Goal: Communication & Community: Connect with others

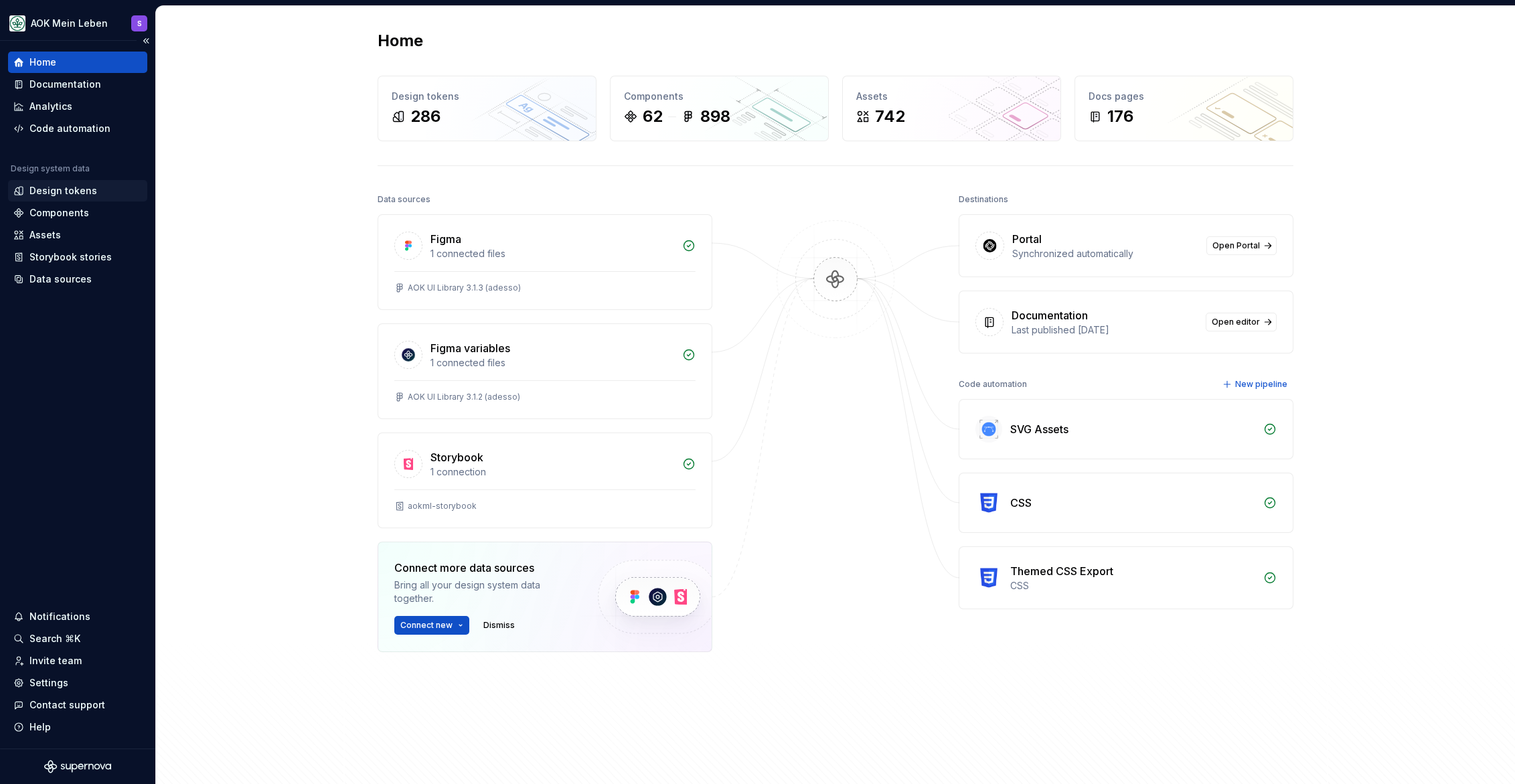
click at [90, 194] on div "Design tokens" at bounding box center [63, 190] width 68 height 13
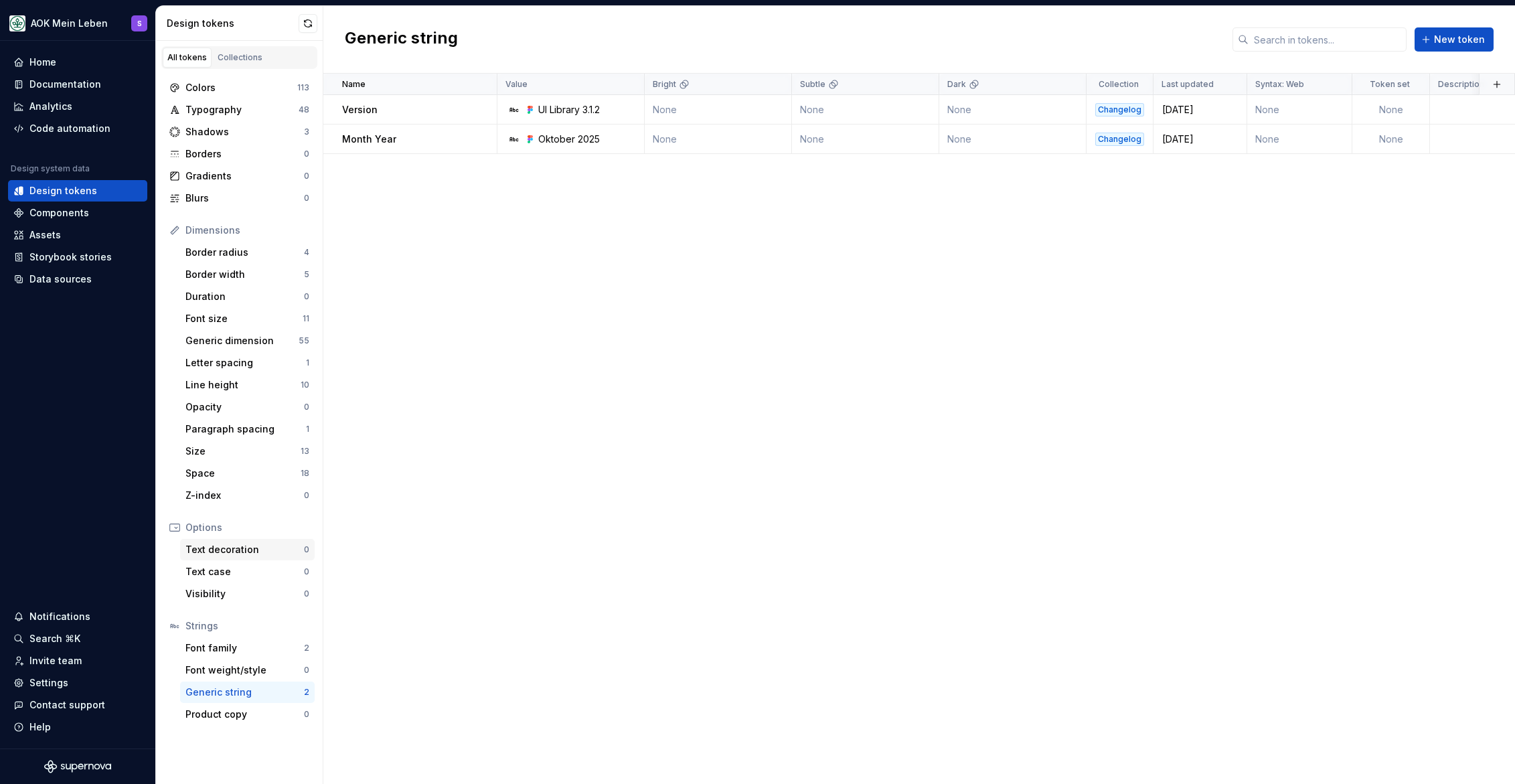
click at [234, 548] on div "Text decoration" at bounding box center [244, 549] width 118 height 13
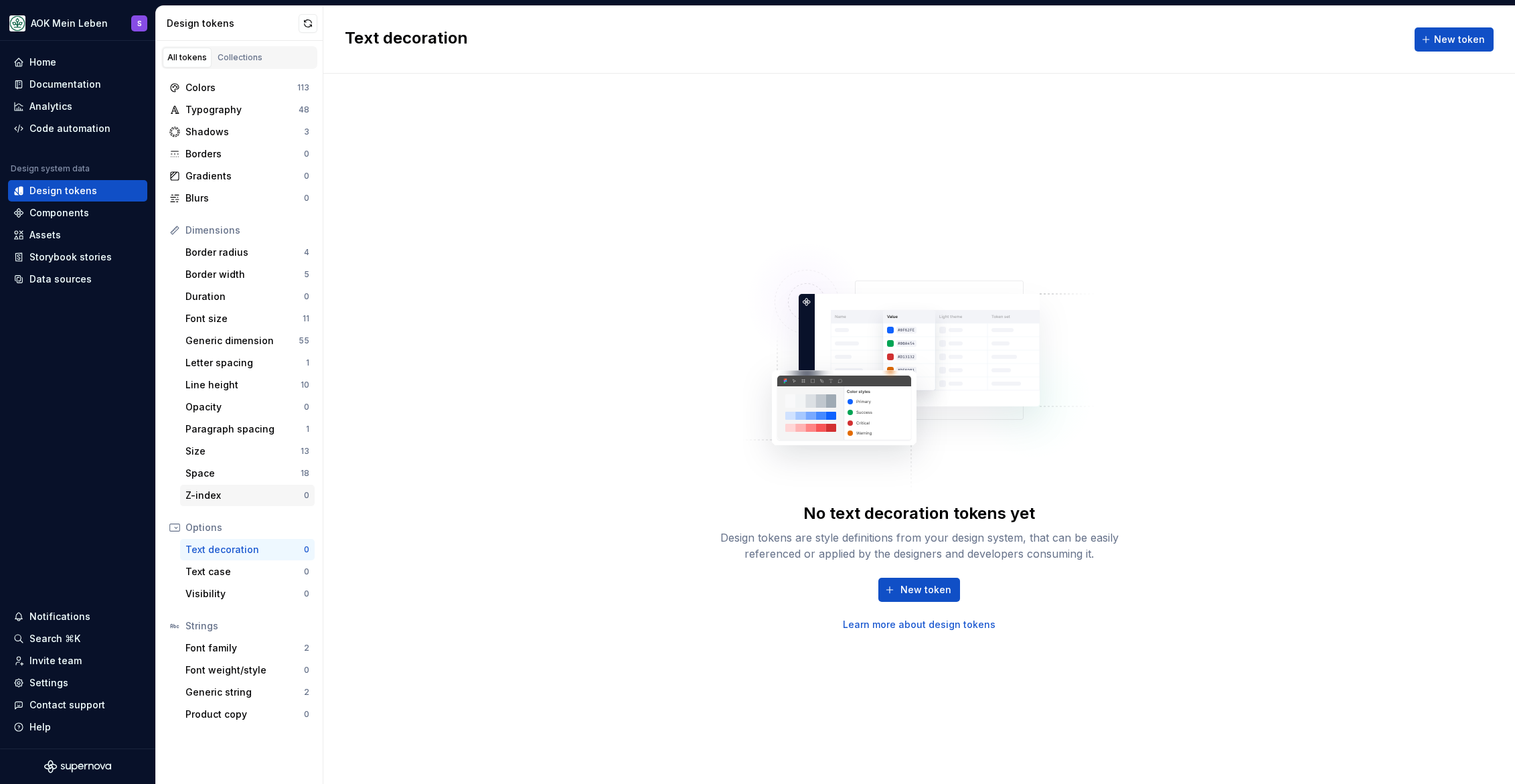
click at [209, 487] on div "Z-index 0" at bounding box center [247, 495] width 134 height 22
click at [210, 478] on div "Space" at bounding box center [243, 473] width 115 height 13
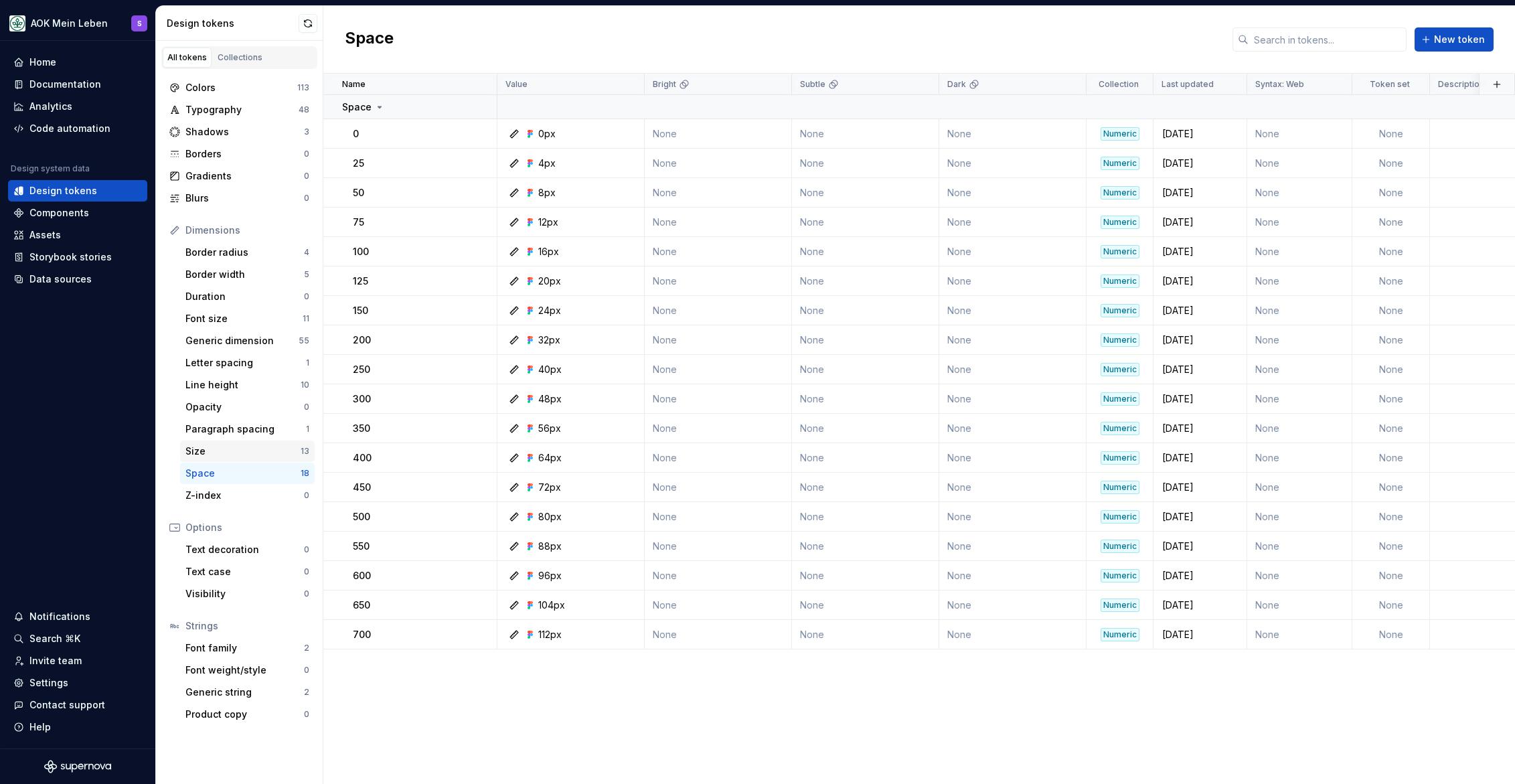
click at [211, 445] on div "Size" at bounding box center [243, 451] width 115 height 13
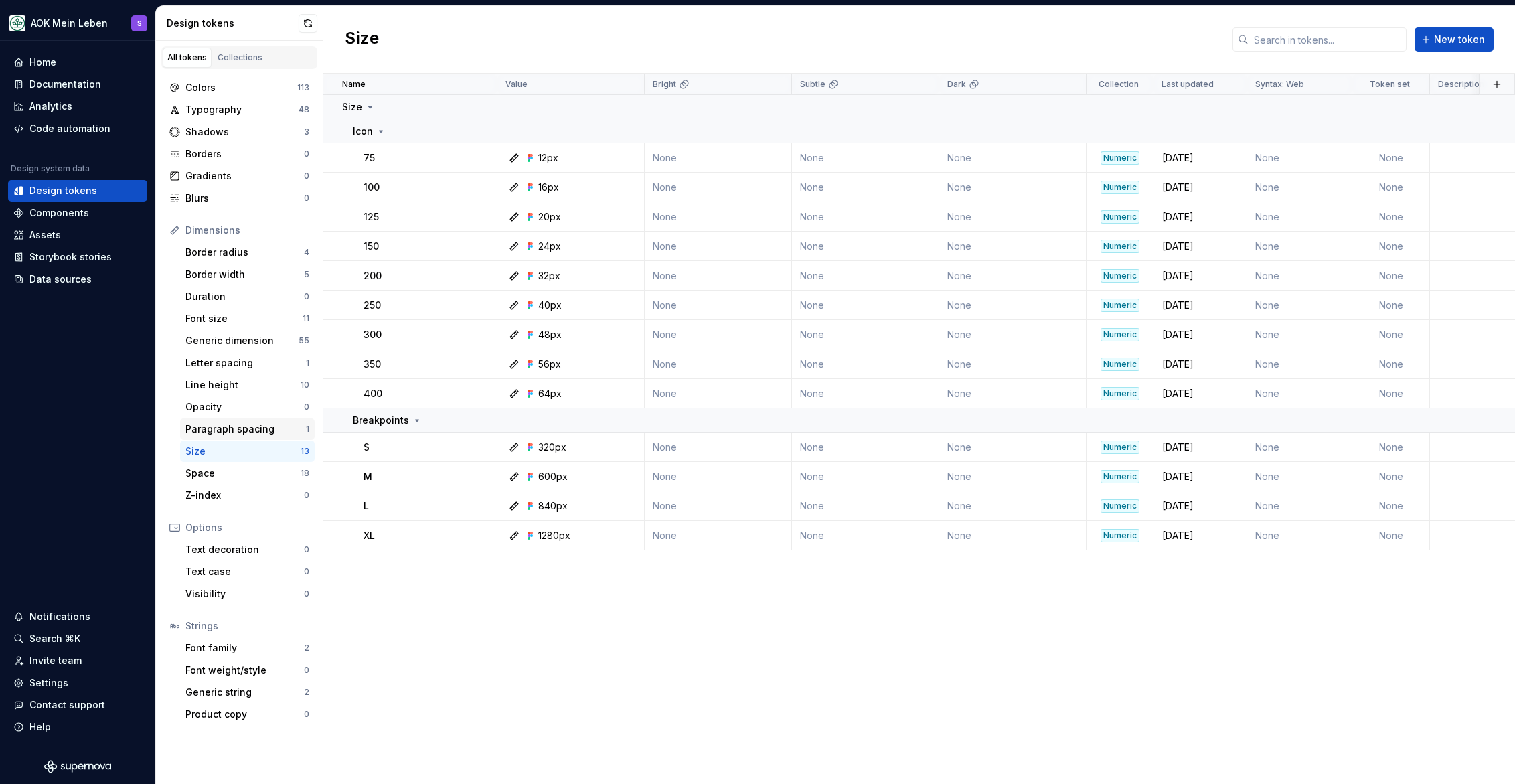
click at [214, 425] on div "Paragraph spacing" at bounding box center [246, 429] width 120 height 13
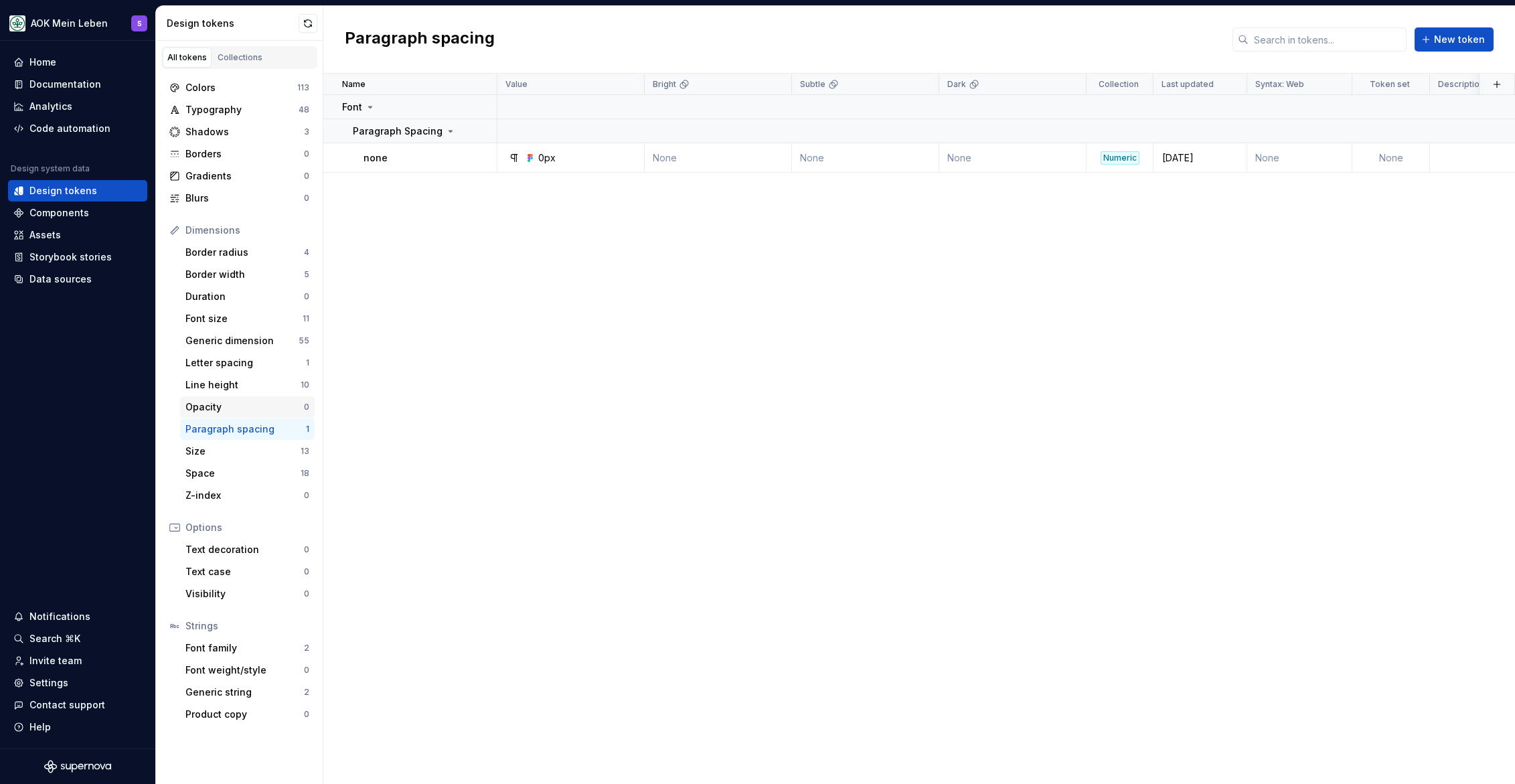
click at [215, 414] on div "Opacity 0" at bounding box center [247, 407] width 134 height 22
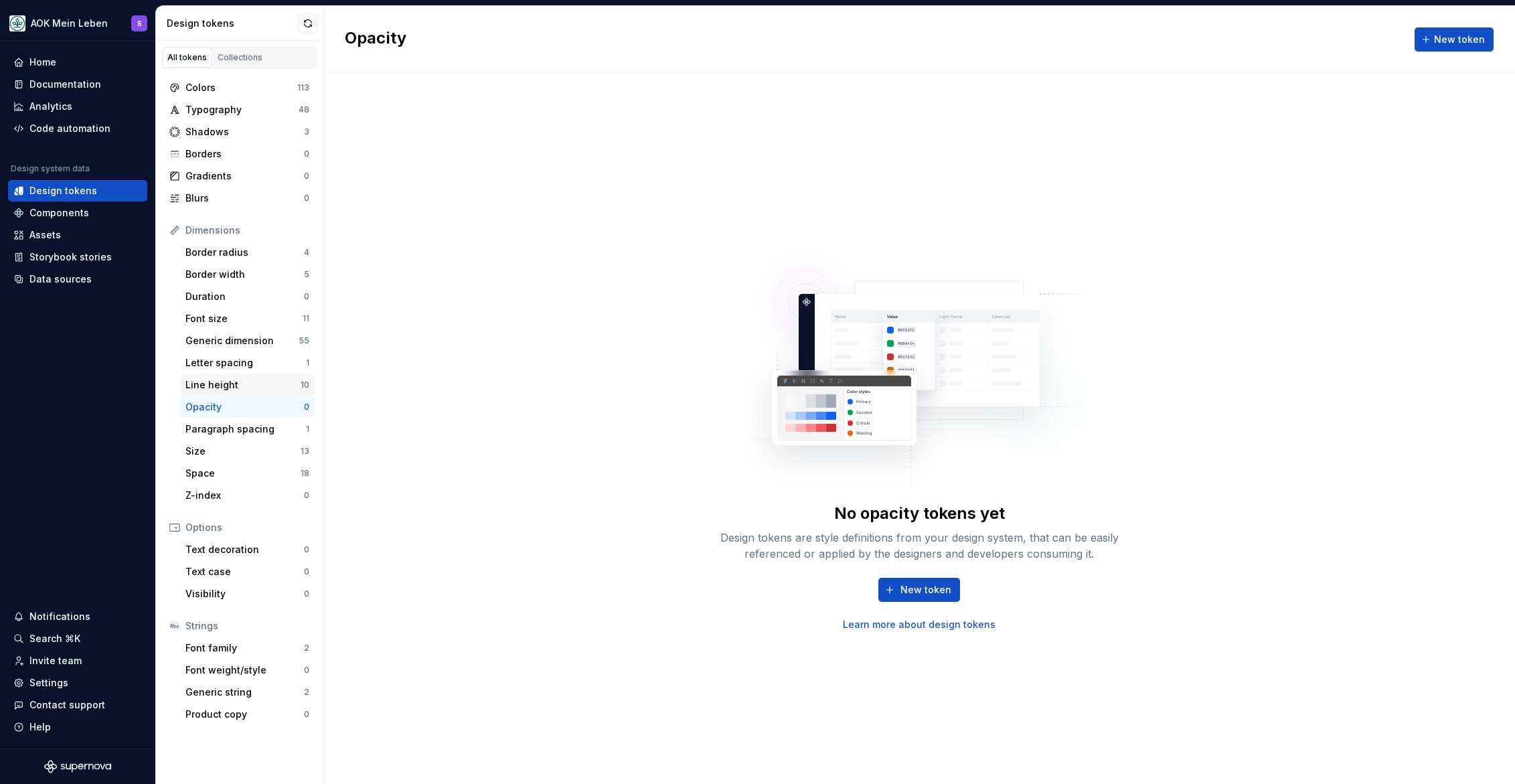
click at [219, 386] on div "Line height" at bounding box center [243, 385] width 115 height 13
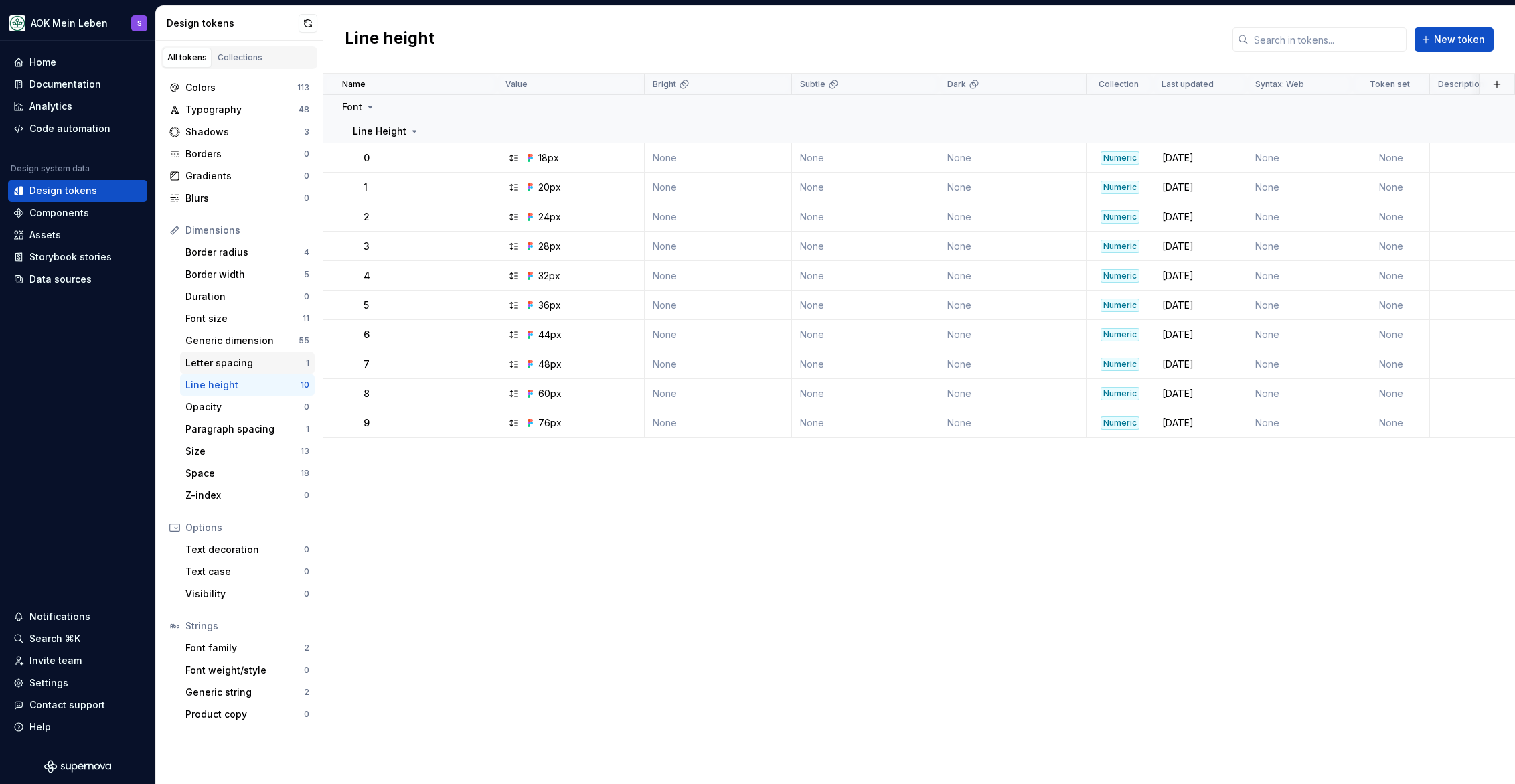
click at [227, 364] on div "Letter spacing" at bounding box center [246, 362] width 120 height 13
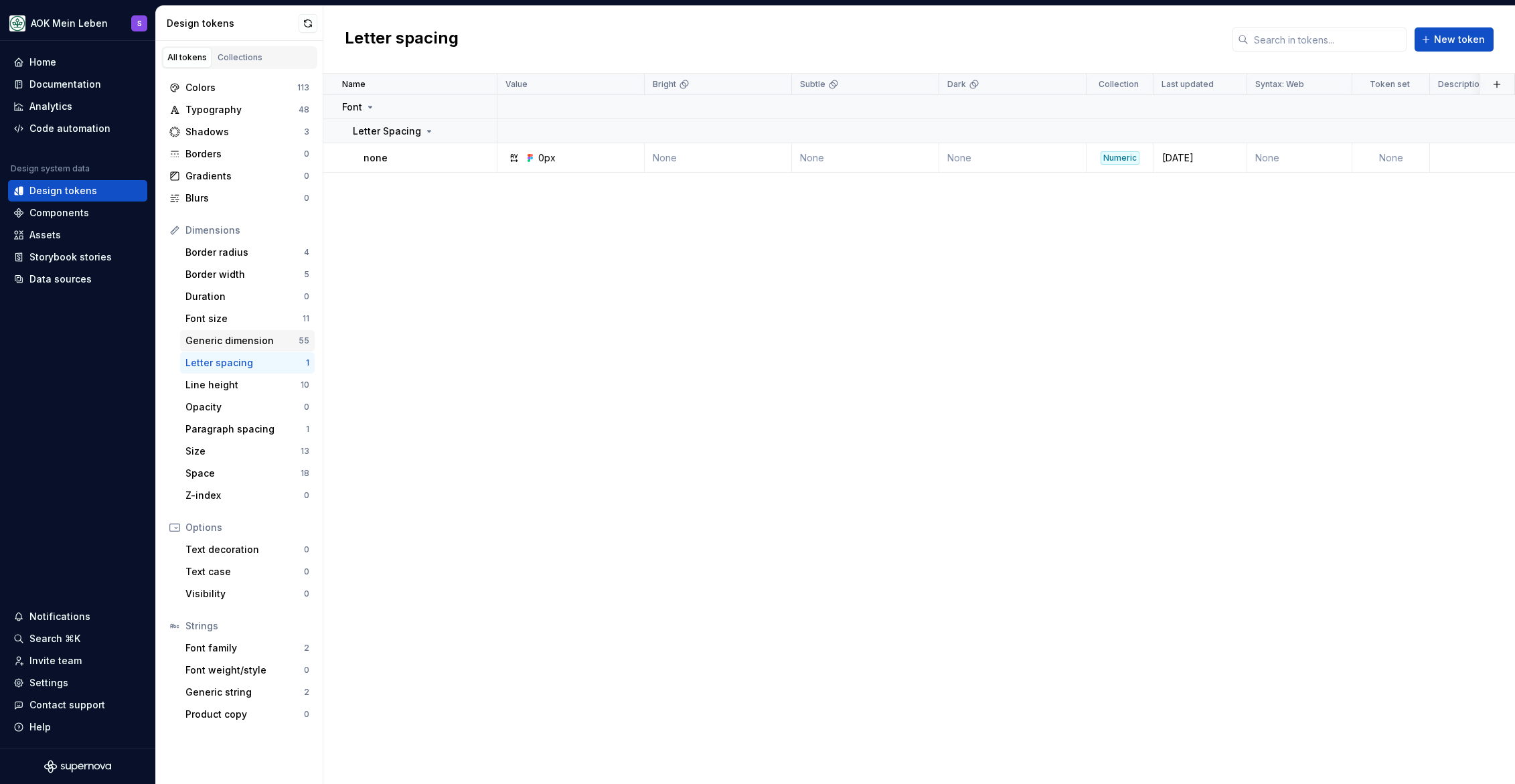
click at [229, 343] on div "Generic dimension" at bounding box center [242, 341] width 113 height 13
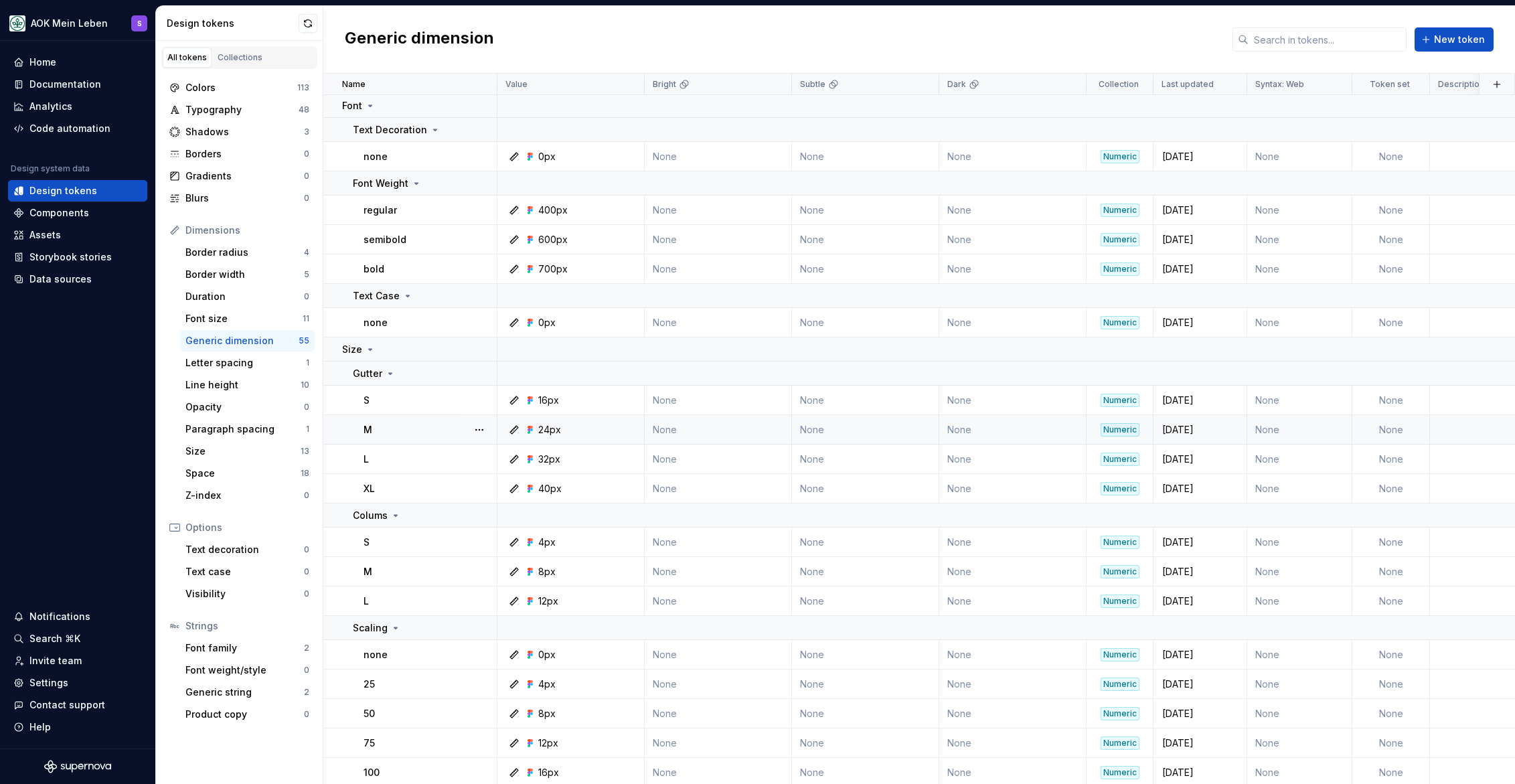
scroll to position [794, 0]
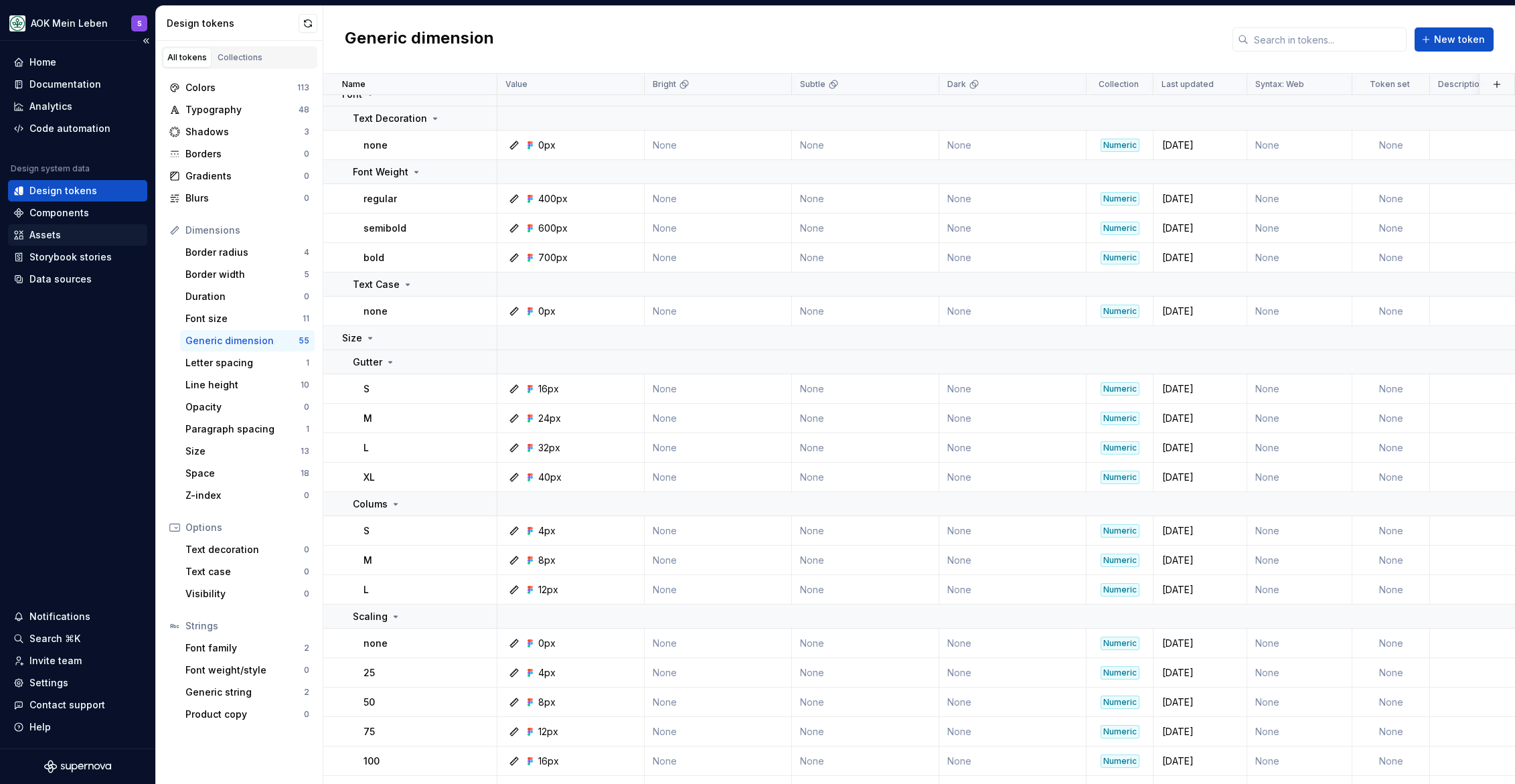
click at [47, 235] on div "Assets" at bounding box center [45, 234] width 31 height 13
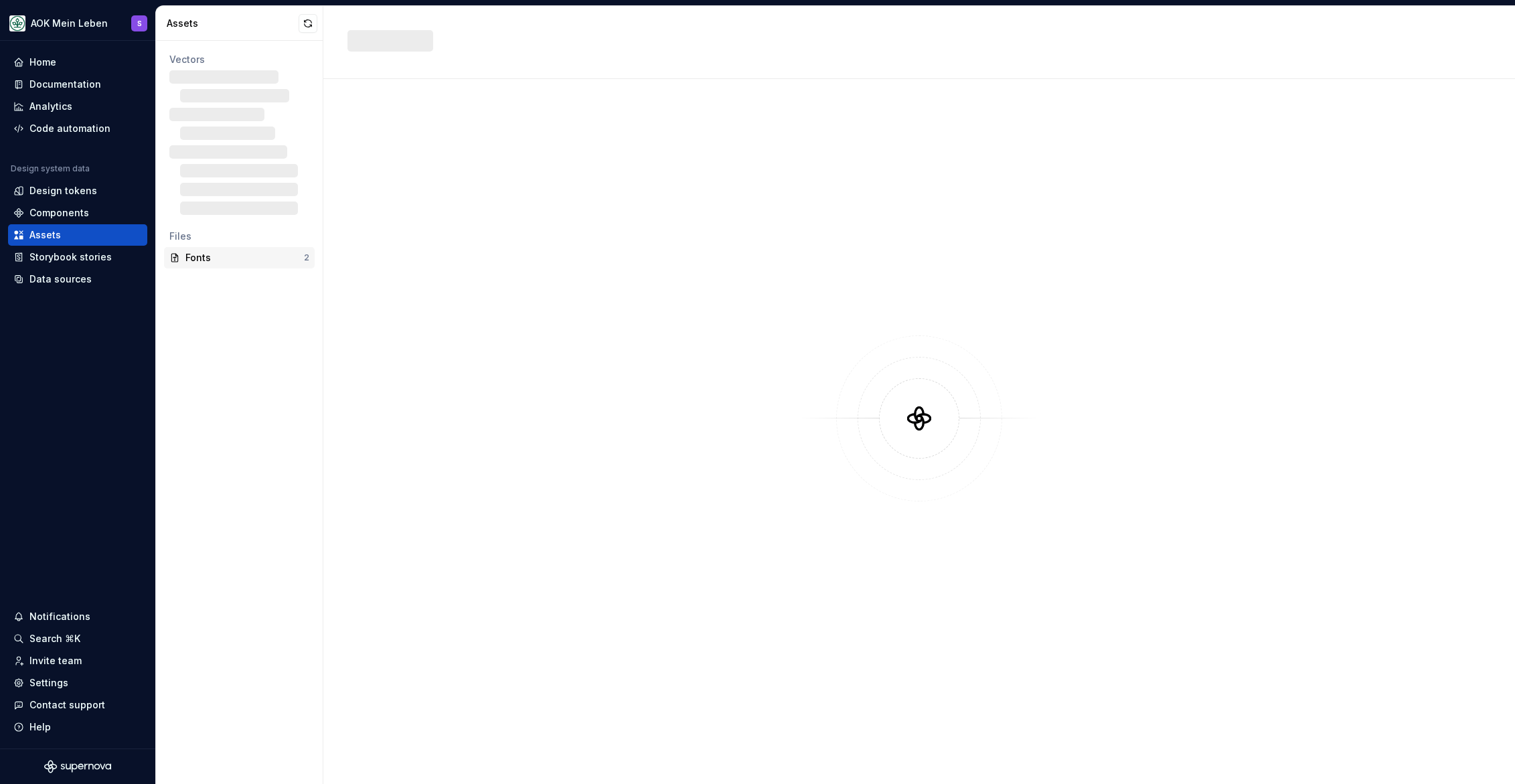
click at [209, 266] on div "Fonts 2" at bounding box center [239, 257] width 150 height 22
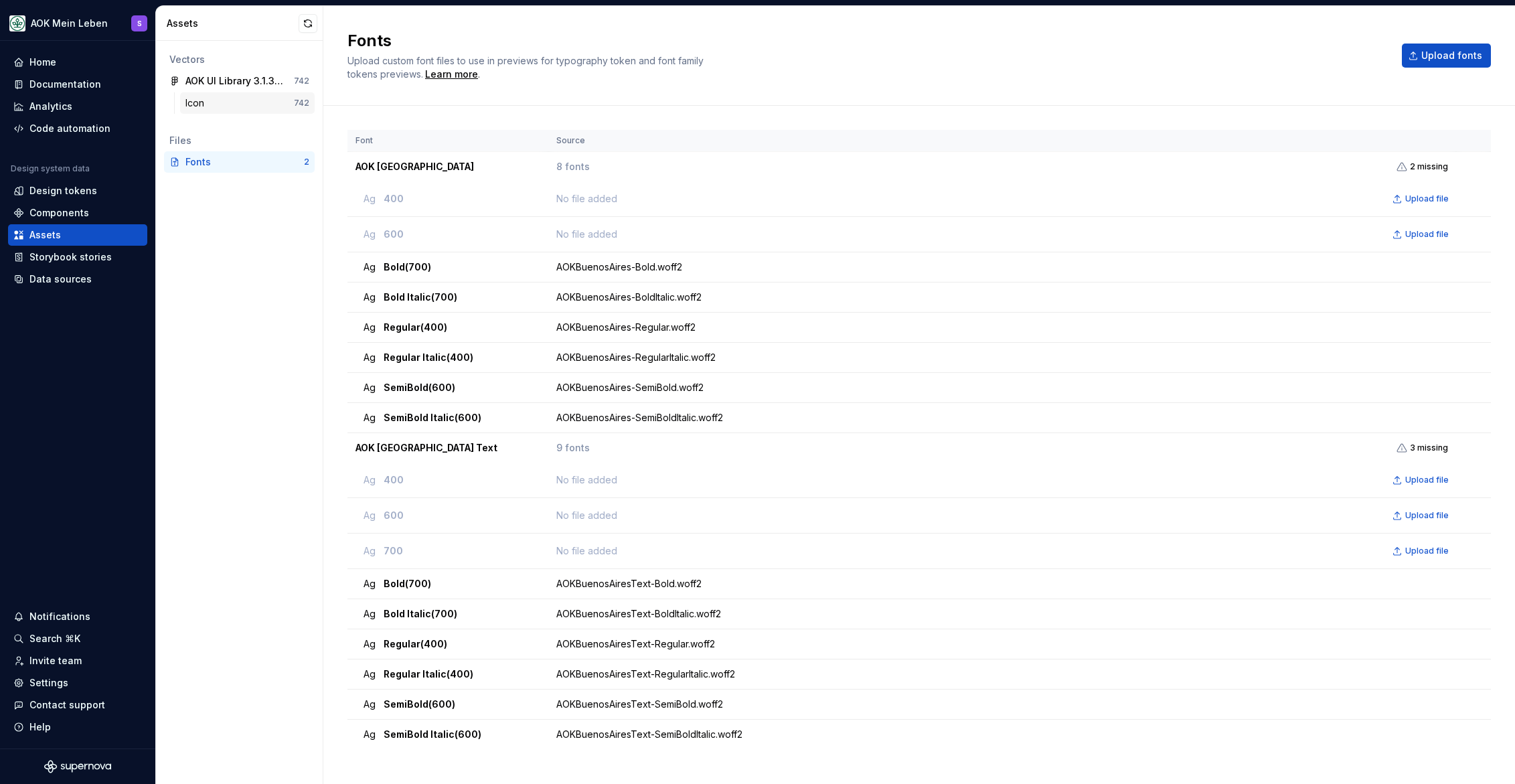
click at [225, 102] on div "Icon" at bounding box center [239, 103] width 108 height 13
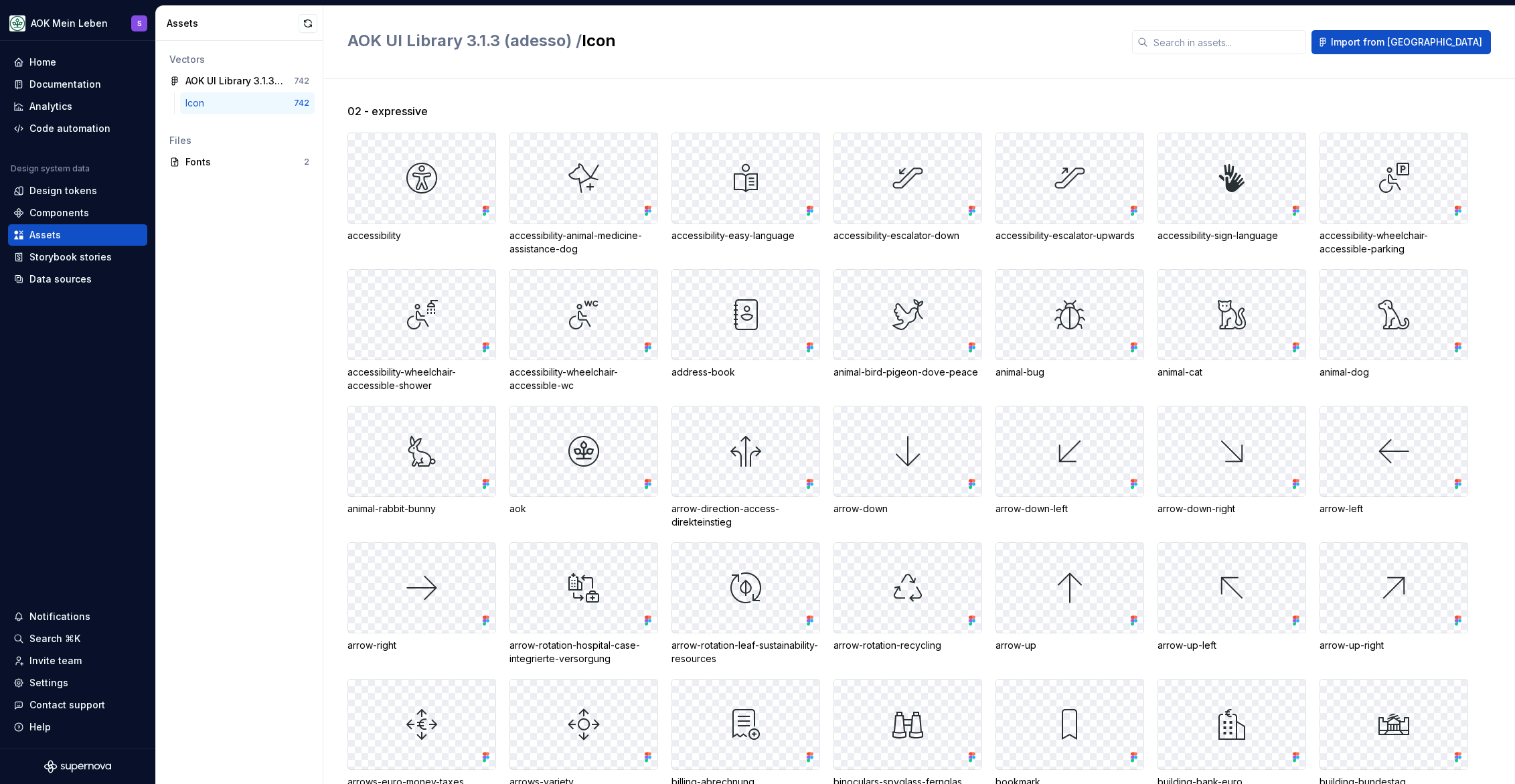
click at [255, 365] on div "Vectors [GEOGRAPHIC_DATA] 3.1.3 (adesso) 742 Icon 742 Files Fonts 2" at bounding box center [239, 412] width 166 height 743
click at [903, 37] on h2 "AOK UI Library 3.1.3 (adesso) / Icon" at bounding box center [732, 41] width 769 height 22
click at [920, 52] on div "AOK UI Library 3.1.3 (adesso) / Icon" at bounding box center [732, 42] width 769 height 24
click at [227, 259] on div "Vectors [GEOGRAPHIC_DATA] 3.1.3 (adesso) 742 Icon 742 Files Fonts 2" at bounding box center [239, 412] width 166 height 743
click at [69, 85] on div "Documentation" at bounding box center [65, 84] width 71 height 13
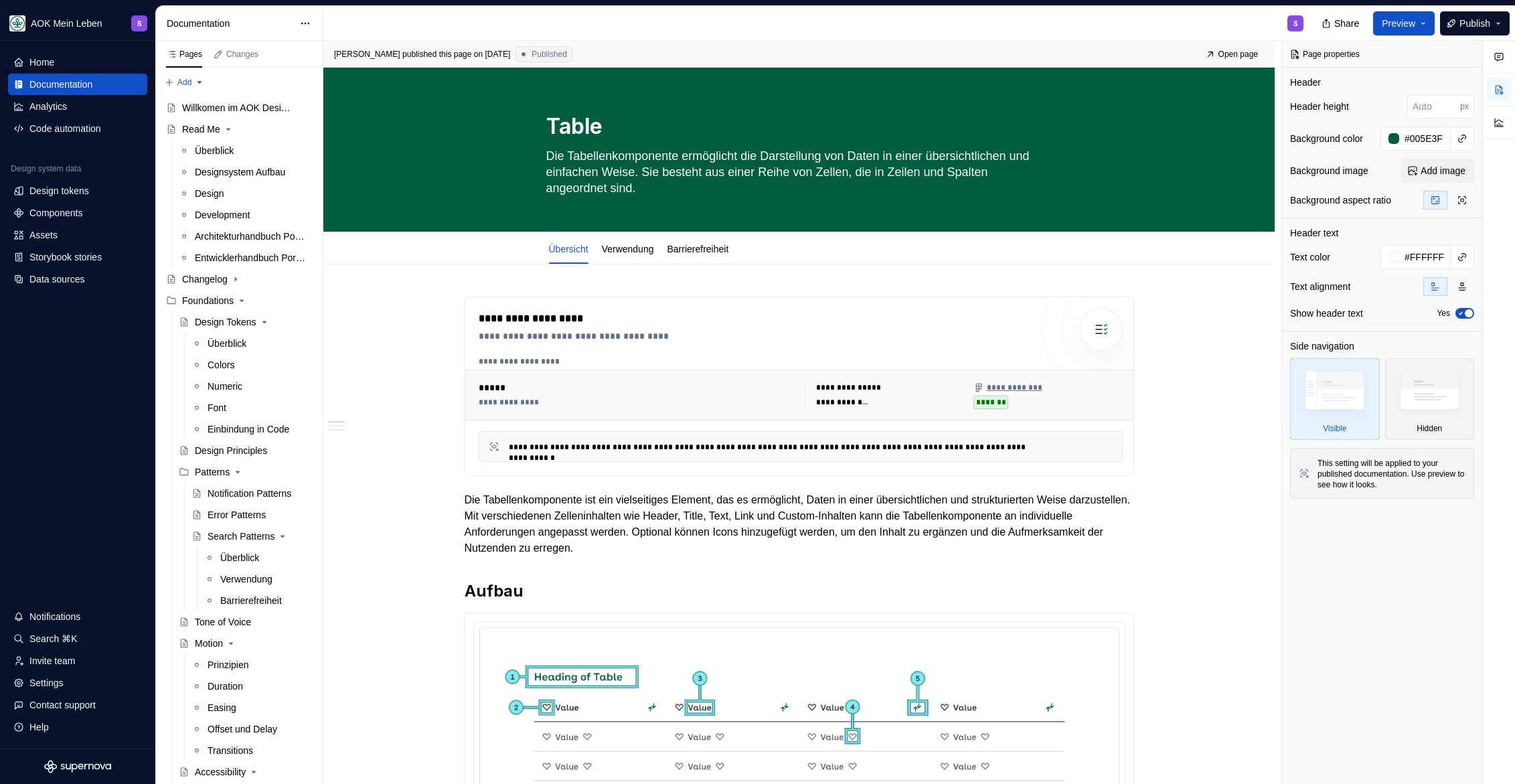
type textarea "*"
click at [57, 190] on div "Design tokens" at bounding box center [59, 190] width 59 height 13
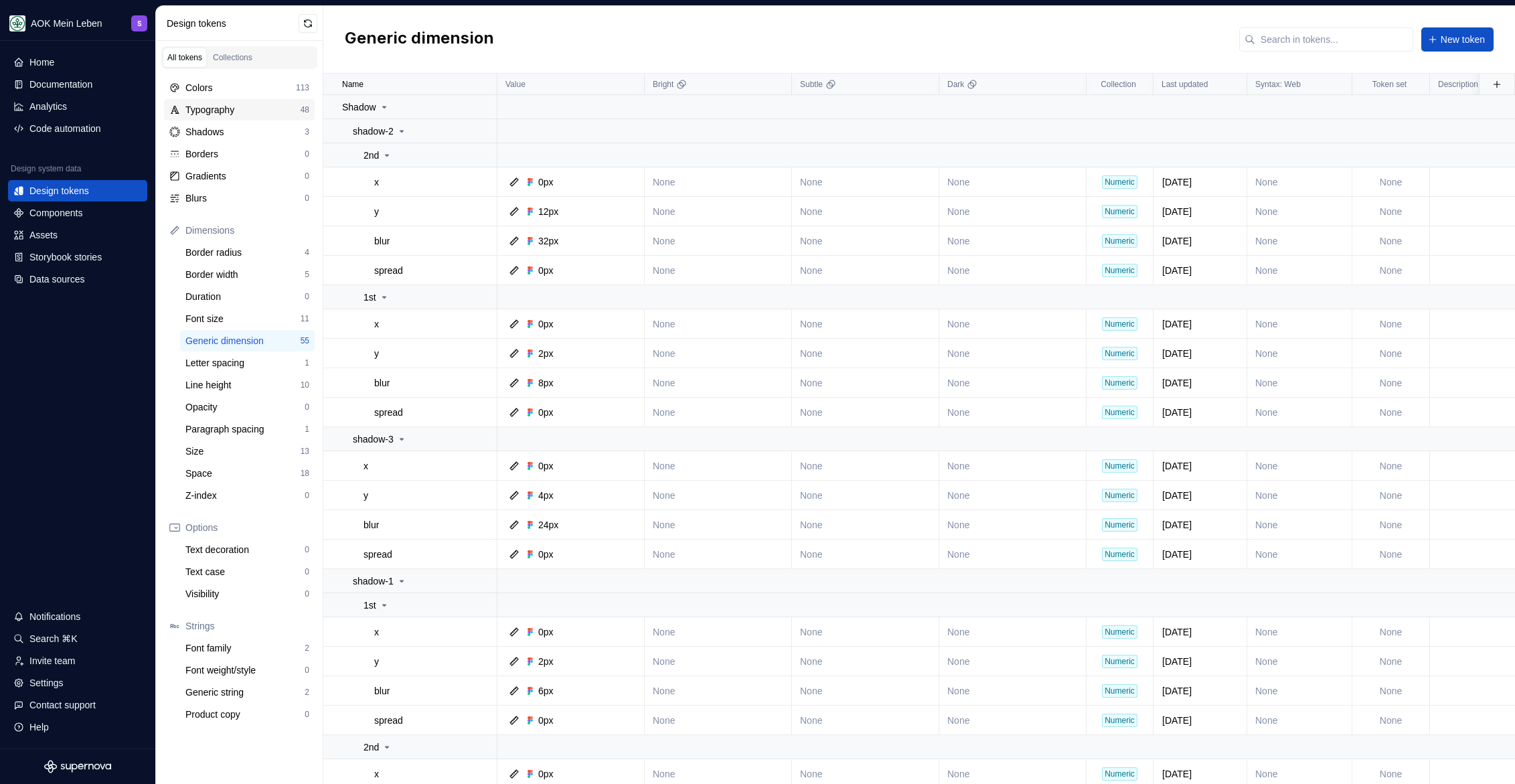
click at [262, 111] on div "Typography" at bounding box center [243, 109] width 115 height 13
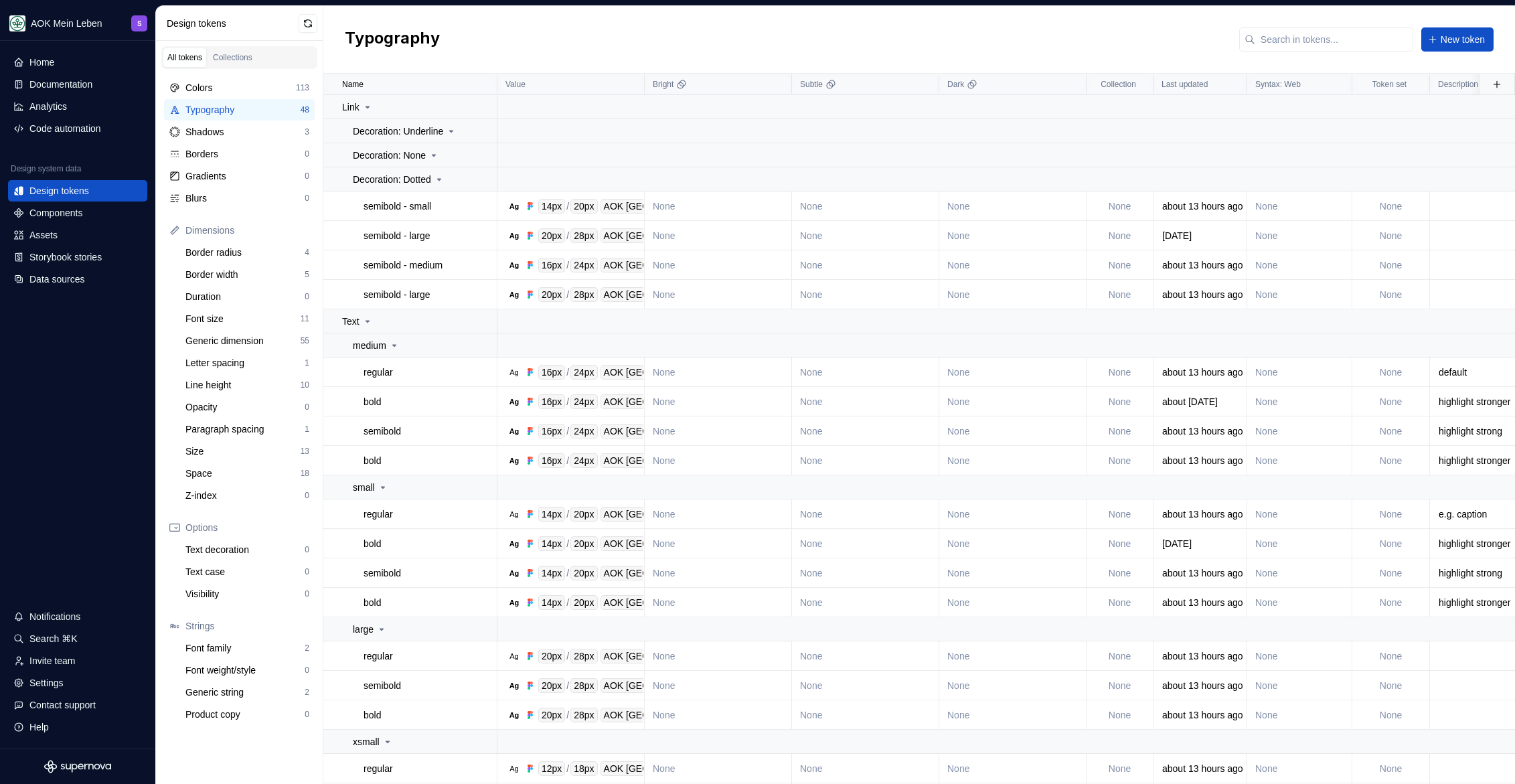
click at [478, 36] on div "Typography New token" at bounding box center [919, 40] width 1192 height 68
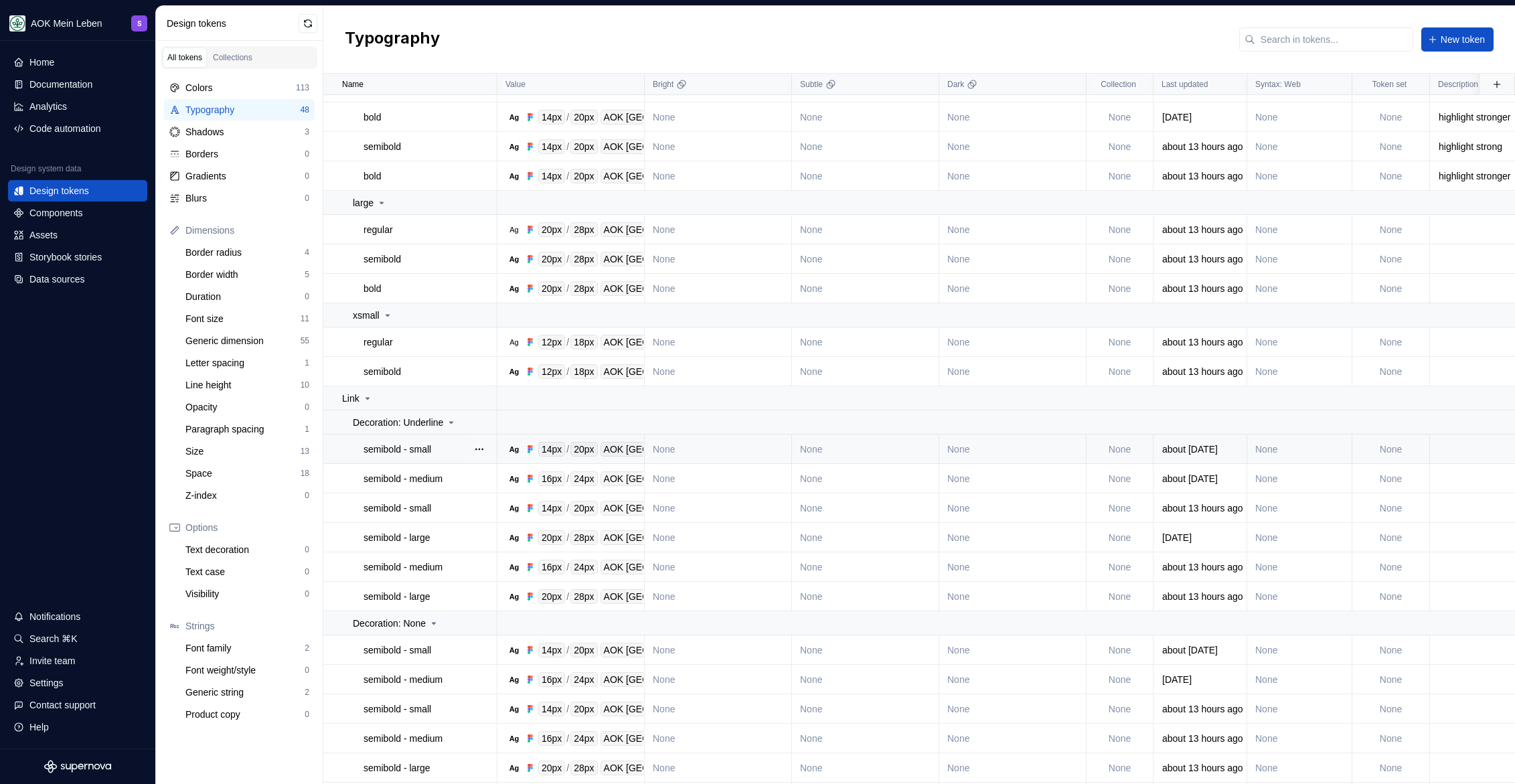
scroll to position [686, 0]
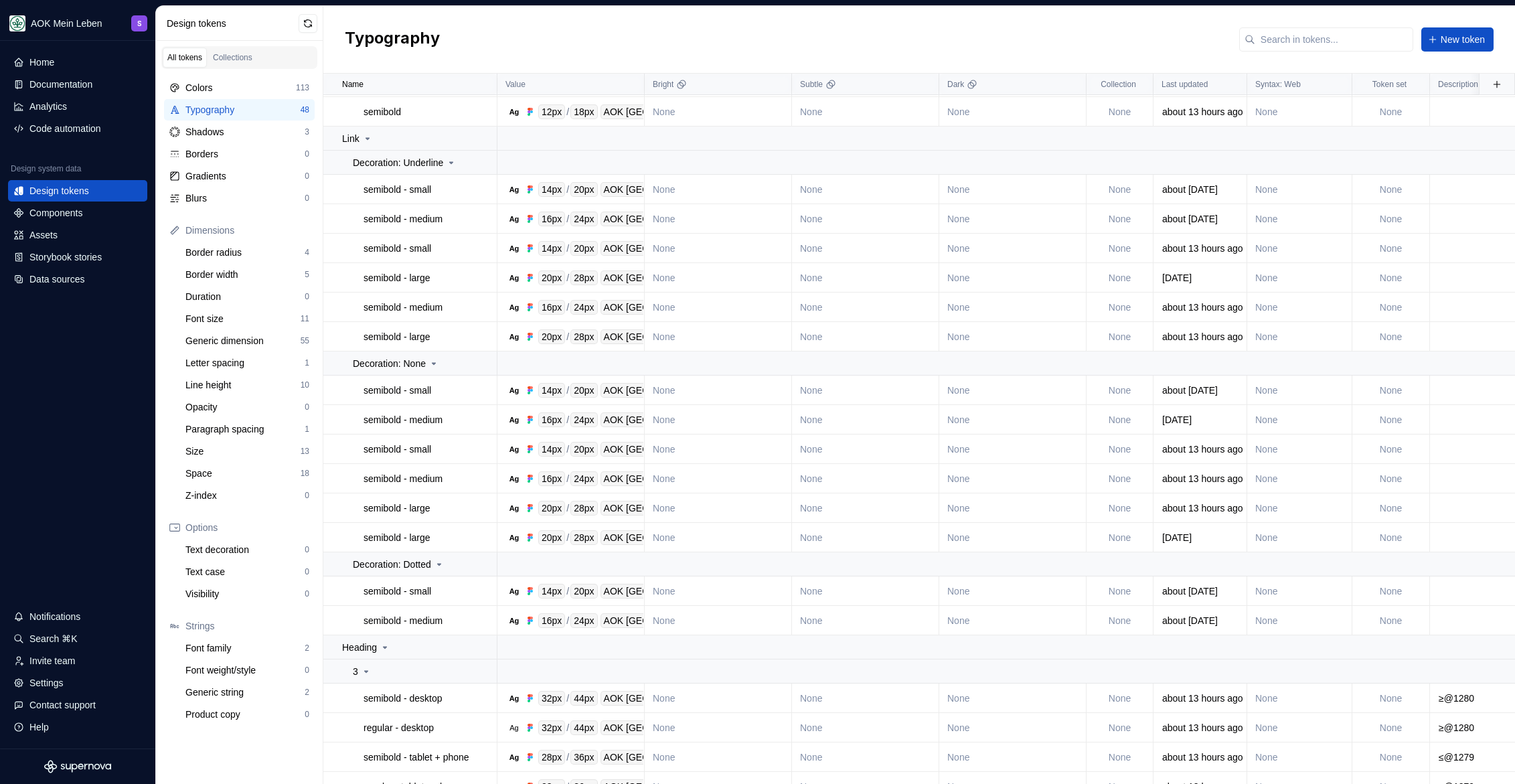
click at [543, 48] on div "Typography New token" at bounding box center [919, 40] width 1192 height 68
click at [79, 659] on div "Invite team" at bounding box center [78, 660] width 129 height 13
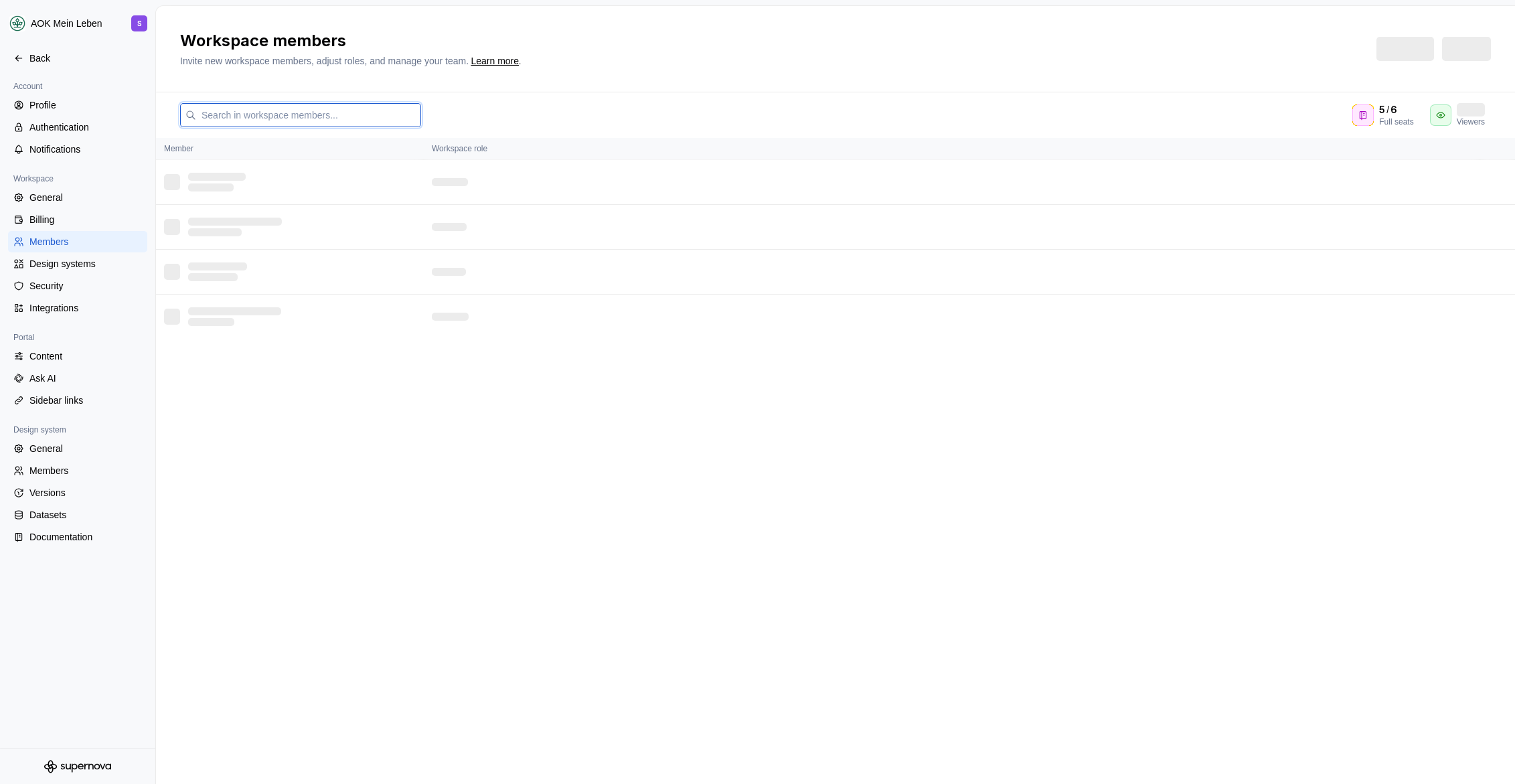
click at [333, 114] on input "text" at bounding box center [308, 115] width 225 height 24
type input "[PERSON_NAME]"
click at [407, 115] on button "button" at bounding box center [406, 115] width 19 height 19
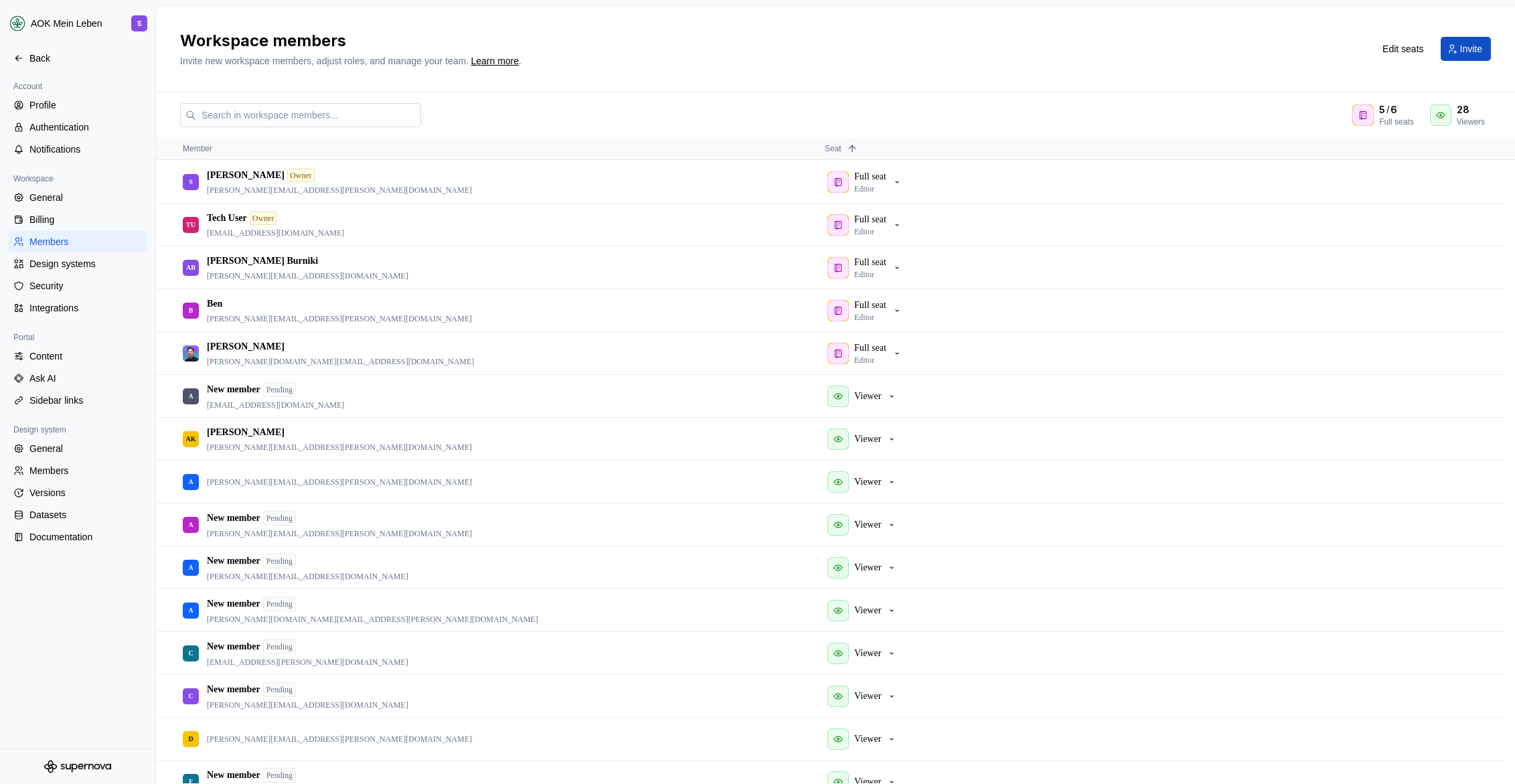
click at [742, 90] on div "Workspace members Invite new workspace members, adjust roles, and manage your t…" at bounding box center [835, 49] width 1359 height 86
click at [1051, 85] on div "Workspace members Invite new workspace members, adjust roles, and manage your t…" at bounding box center [835, 49] width 1359 height 86
